Goal: Transaction & Acquisition: Purchase product/service

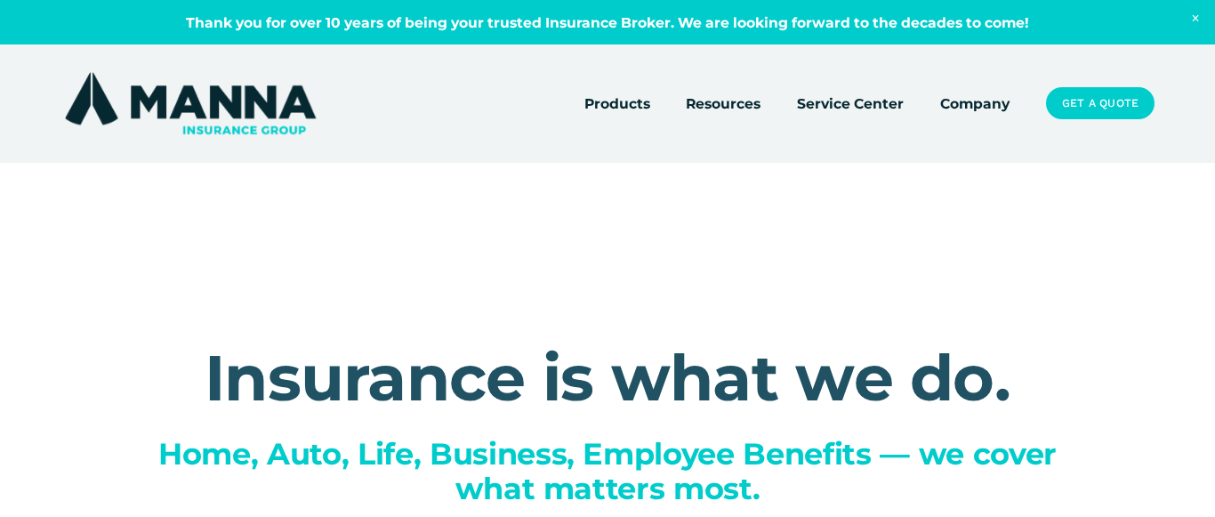
click at [1197, 20] on span "Close Announcement" at bounding box center [1195, 19] width 39 height 38
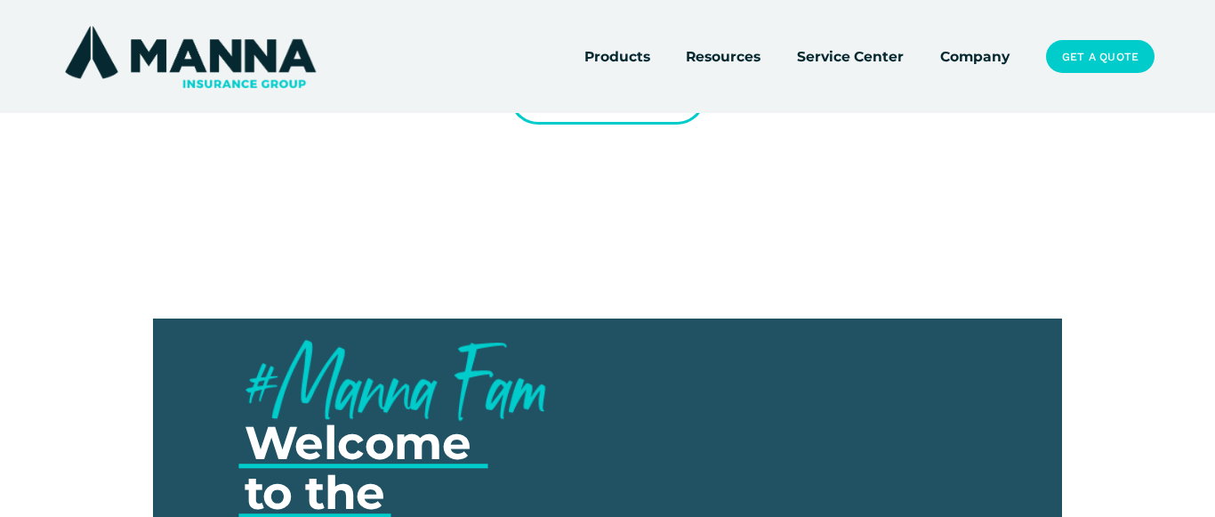
scroll to position [4083, 0]
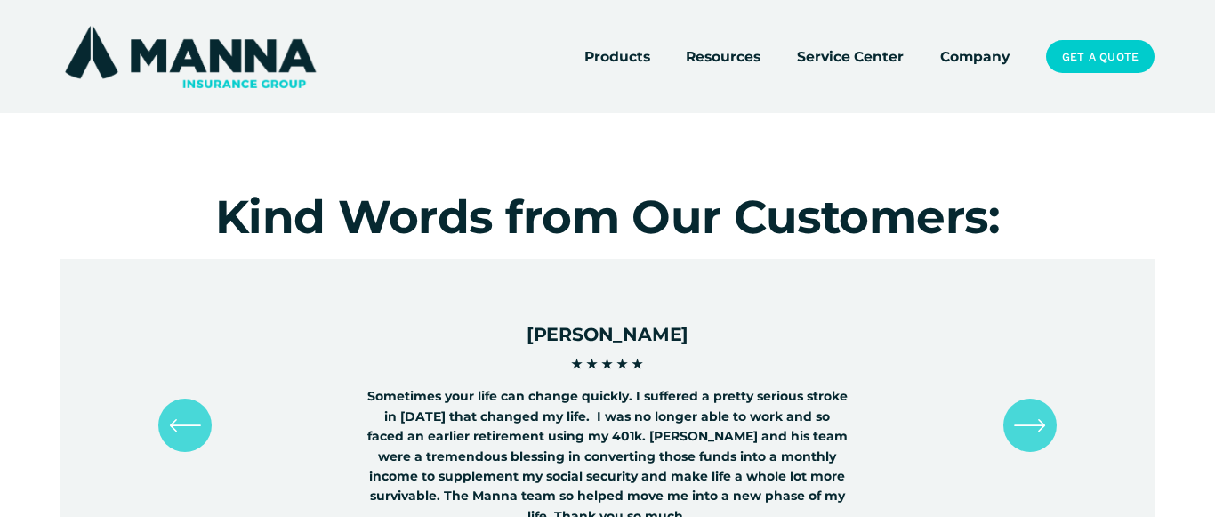
click at [835, 58] on link "Service Center" at bounding box center [850, 56] width 107 height 25
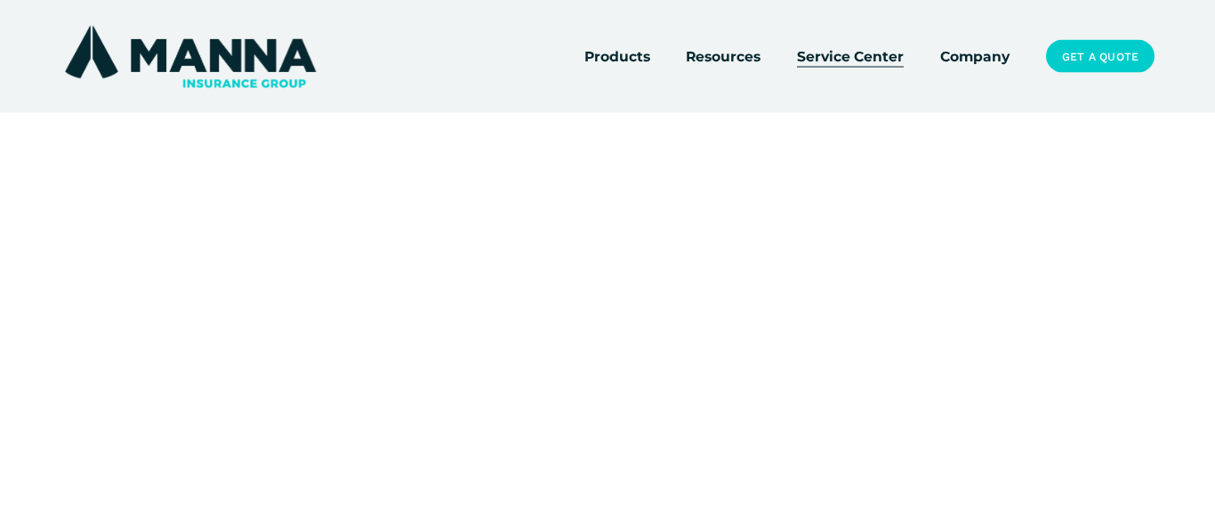
scroll to position [38, 0]
click at [1082, 63] on link "Get a Quote" at bounding box center [1100, 56] width 108 height 32
